Goal: Find specific page/section: Find specific page/section

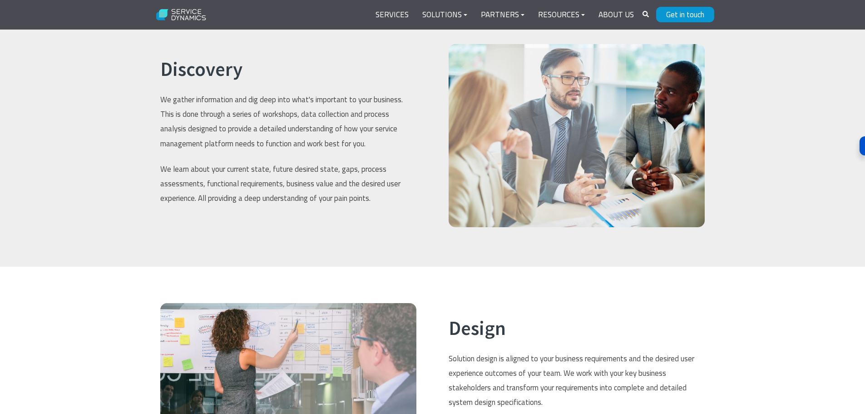
scroll to position [845, 0]
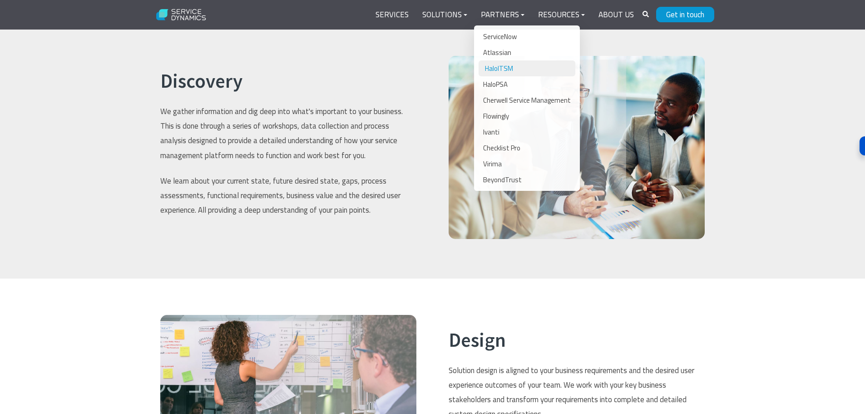
click at [502, 71] on link "HaloITSM" at bounding box center [527, 68] width 97 height 16
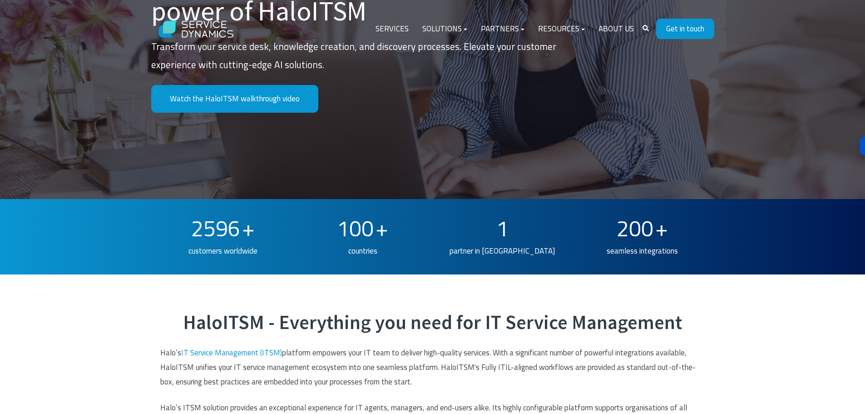
scroll to position [273, 0]
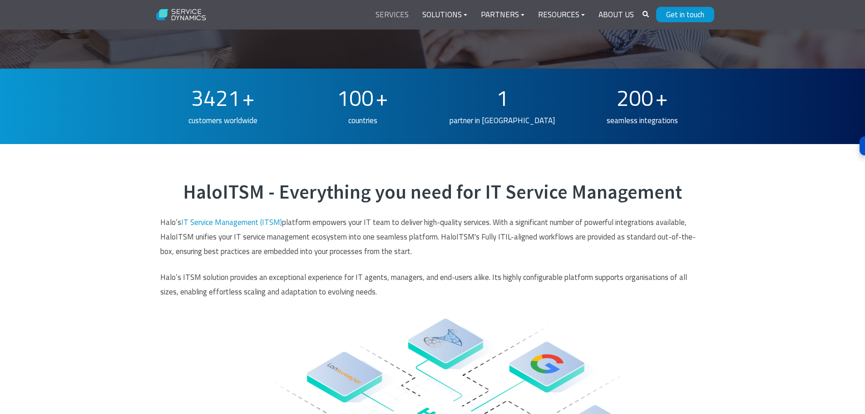
click at [401, 16] on link "Services" at bounding box center [392, 15] width 47 height 22
